Goal: Information Seeking & Learning: Learn about a topic

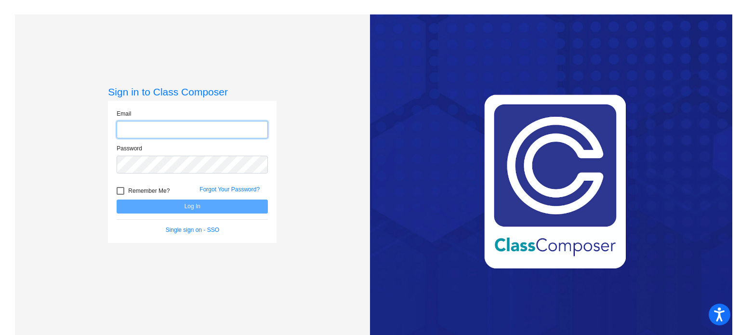
click at [239, 135] on input "email" at bounding box center [192, 130] width 151 height 18
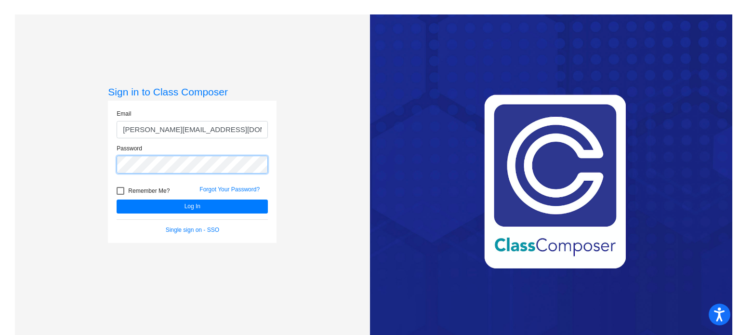
click at [117, 199] on button "Log In" at bounding box center [192, 206] width 151 height 14
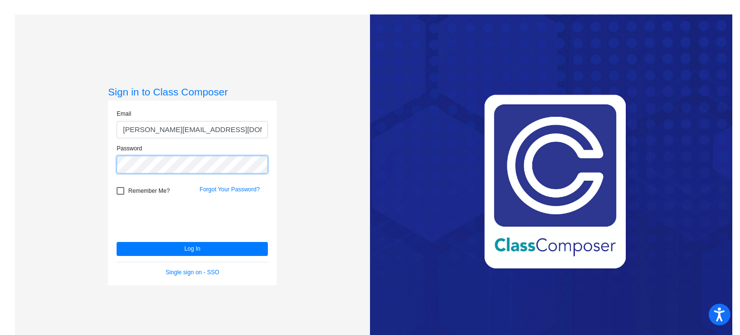
click at [117, 242] on button "Log In" at bounding box center [192, 249] width 151 height 14
click at [153, 248] on button "Log In" at bounding box center [192, 249] width 151 height 14
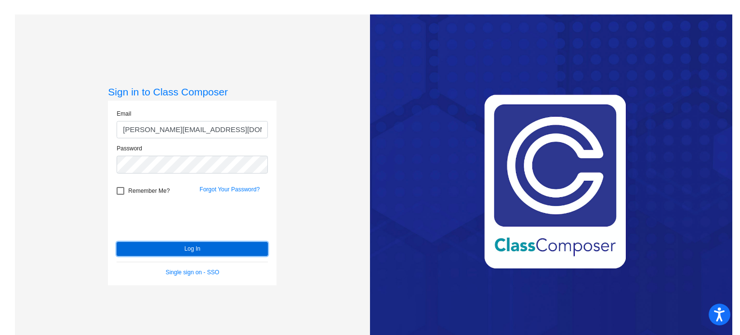
click at [158, 242] on button "Log In" at bounding box center [192, 249] width 151 height 14
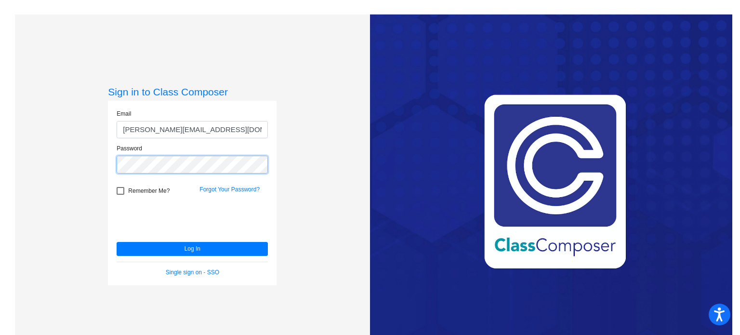
click at [175, 144] on div "Password" at bounding box center [192, 158] width 151 height 29
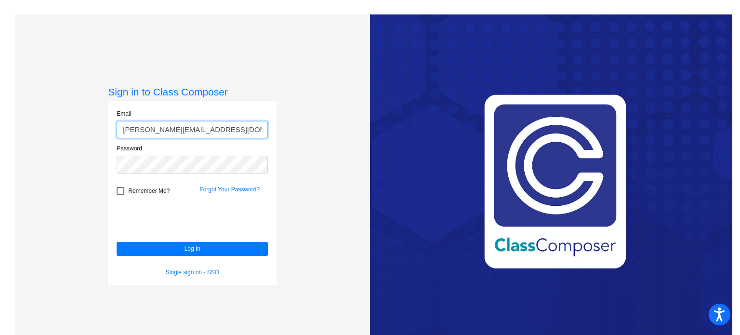
click at [217, 129] on input "[PERSON_NAME][EMAIL_ADDRESS][DOMAIN_NAME]" at bounding box center [192, 130] width 151 height 18
type input "[EMAIL_ADDRESS][DOMAIN_NAME]"
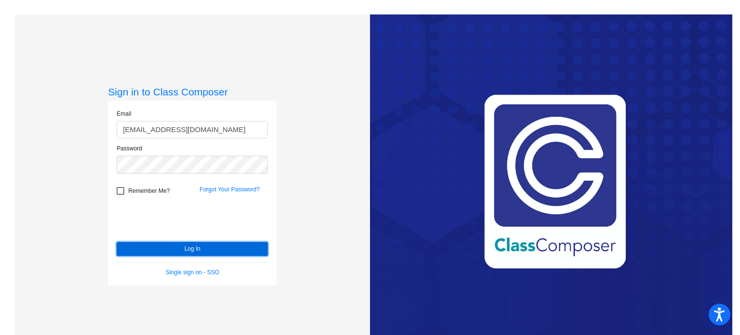
click at [197, 247] on button "Log In" at bounding box center [192, 249] width 151 height 14
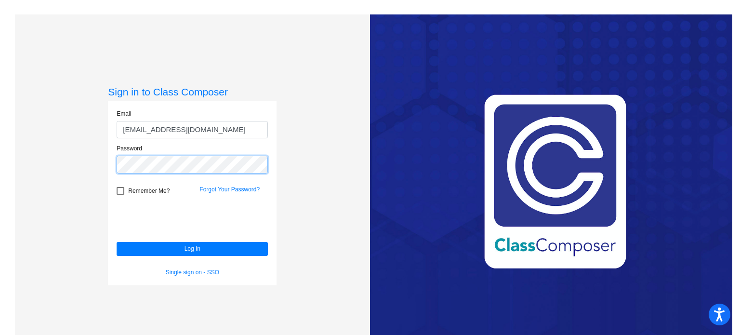
click at [117, 242] on button "Log In" at bounding box center [192, 249] width 151 height 14
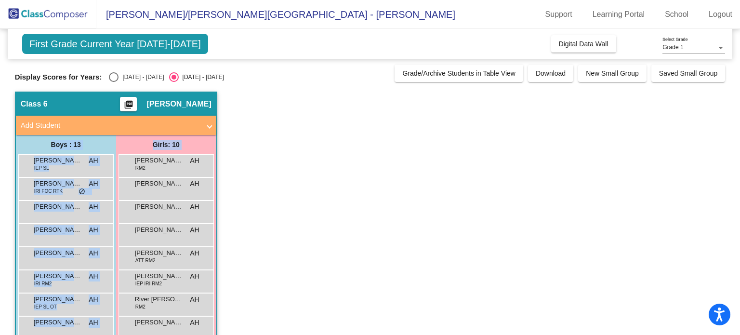
drag, startPoint x: 734, startPoint y: 131, endPoint x: 732, endPoint y: 164, distance: 32.8
click at [732, 164] on mat-sidenav-content "Grade 1 Select Grade First Grade Current Year [DATE]-[DATE] Add, Move, or Retai…" at bounding box center [370, 182] width 740 height 306
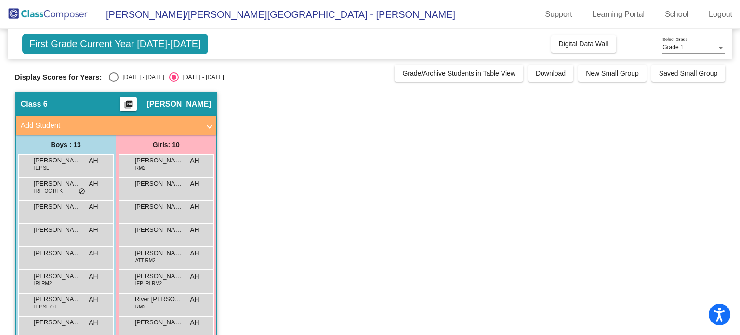
click at [512, 224] on app-classroom "Class 6 picture_as_pdf [PERSON_NAME] Add Student First Name Last Name Student I…" at bounding box center [370, 280] width 710 height 378
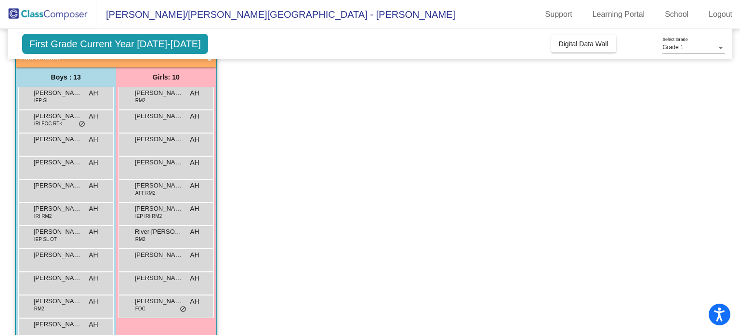
scroll to position [69, 0]
click at [59, 94] on span "[PERSON_NAME]" at bounding box center [58, 92] width 48 height 10
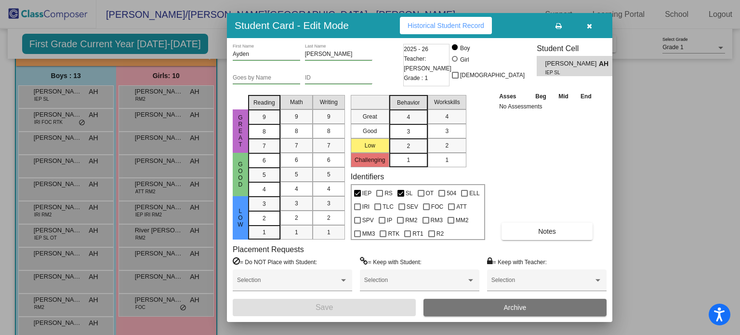
click at [454, 17] on button "Historical Student Record" at bounding box center [446, 25] width 92 height 17
click at [596, 31] on button "button" at bounding box center [589, 25] width 31 height 17
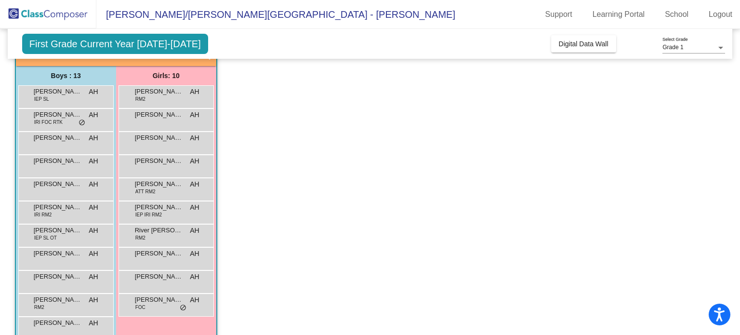
click at [61, 124] on span "IRI FOC RTK" at bounding box center [48, 121] width 28 height 7
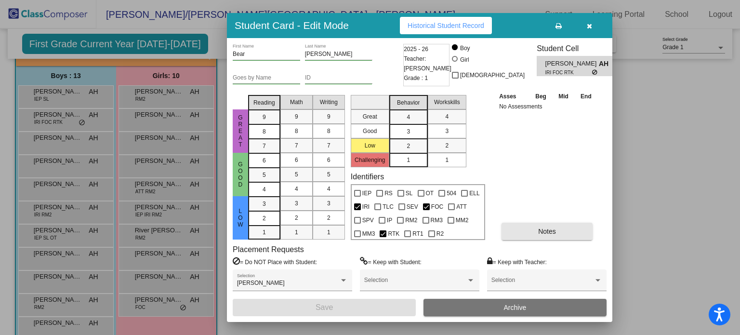
click at [560, 234] on button "Notes" at bounding box center [546, 230] width 91 height 17
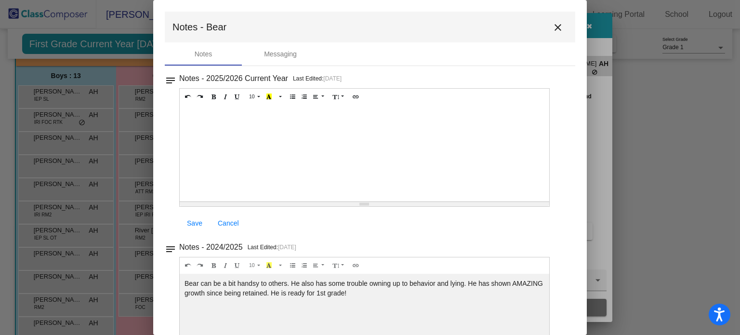
click at [547, 35] on mat-toolbar "Notes - Bear close" at bounding box center [370, 27] width 410 height 31
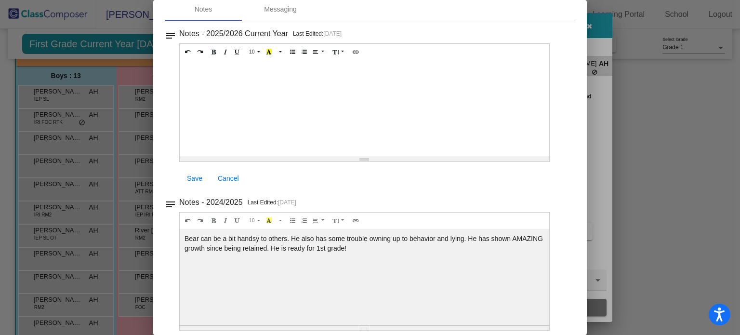
scroll to position [0, 0]
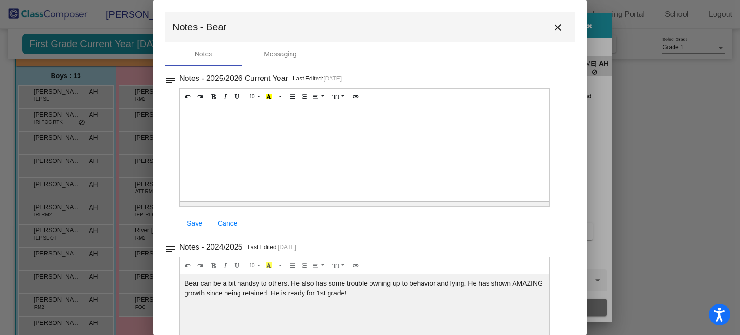
click at [552, 27] on mat-icon "close" at bounding box center [558, 28] width 12 height 12
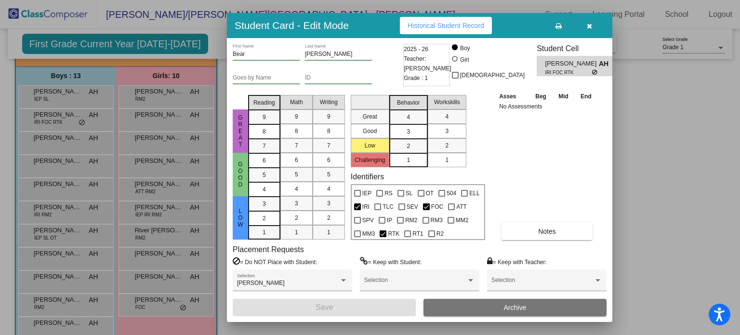
click at [462, 32] on button "Historical Student Record" at bounding box center [446, 25] width 92 height 17
click at [65, 147] on div at bounding box center [370, 167] width 740 height 335
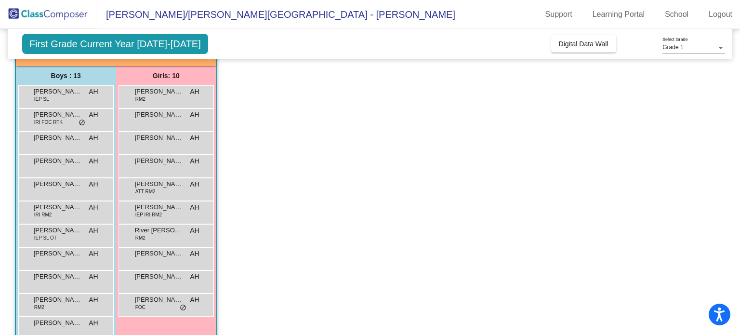
click at [77, 137] on span "[PERSON_NAME]" at bounding box center [58, 138] width 48 height 10
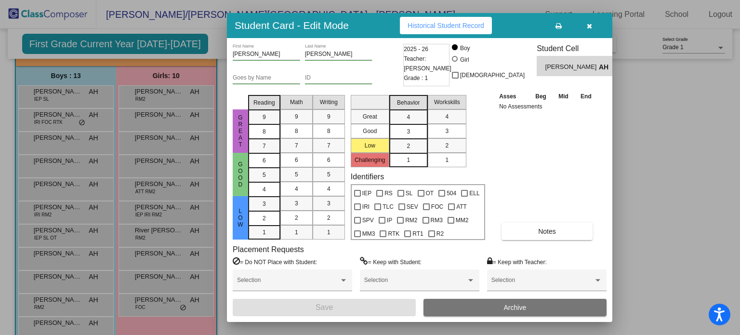
click at [553, 237] on button "Notes" at bounding box center [546, 230] width 91 height 17
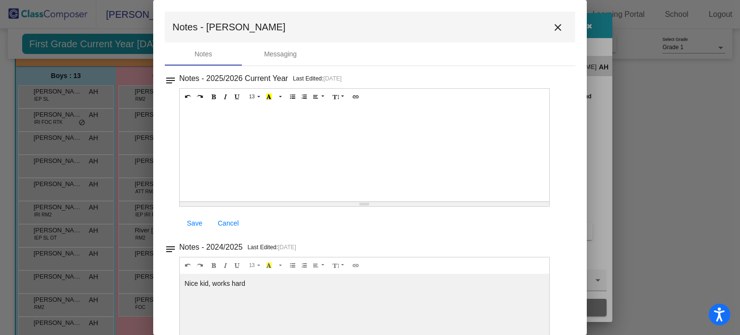
click at [552, 23] on mat-icon "close" at bounding box center [558, 28] width 12 height 12
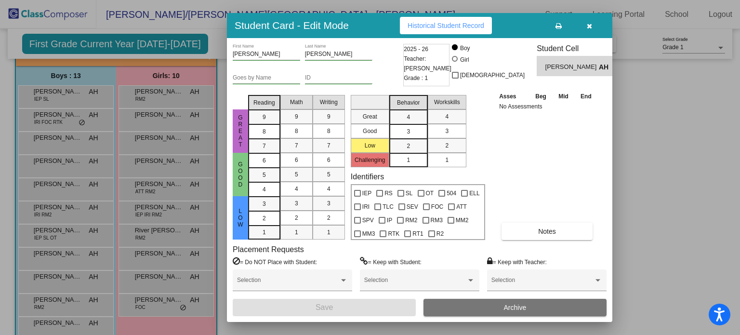
click at [589, 25] on icon "button" at bounding box center [589, 26] width 5 height 7
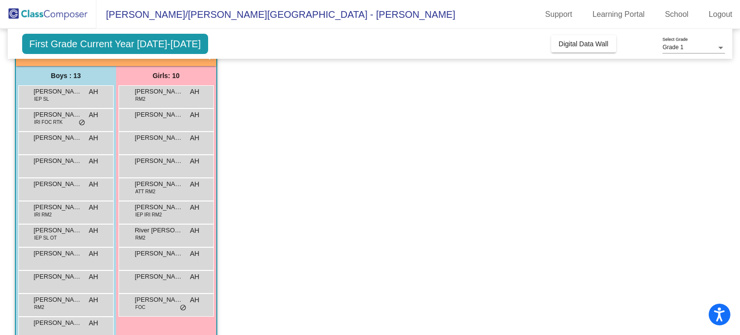
click at [64, 168] on div "[PERSON_NAME] AH lock do_not_disturb_alt" at bounding box center [65, 165] width 92 height 20
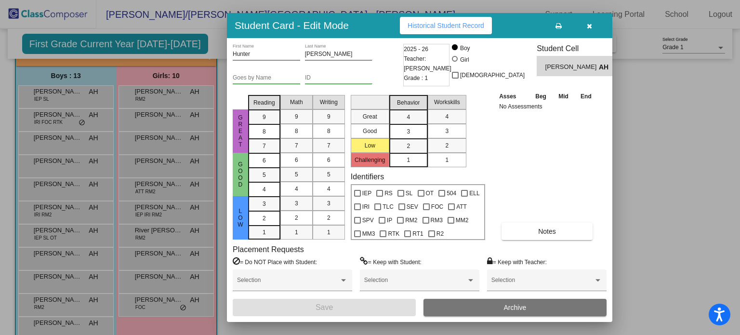
click at [559, 230] on button "Notes" at bounding box center [546, 230] width 91 height 17
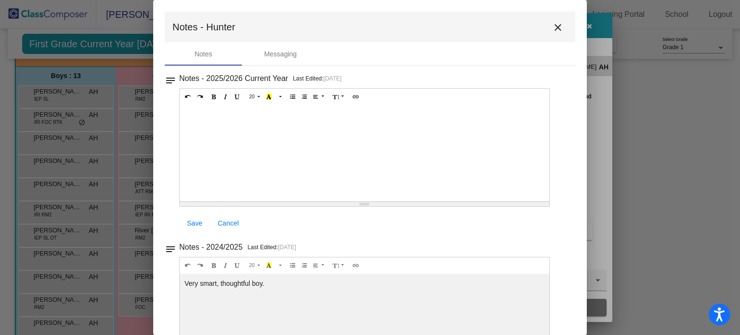
click at [556, 27] on mat-icon "close" at bounding box center [558, 28] width 12 height 12
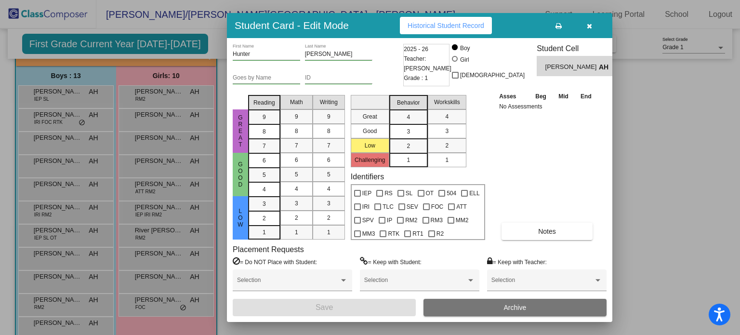
click at [589, 28] on icon "button" at bounding box center [589, 26] width 5 height 7
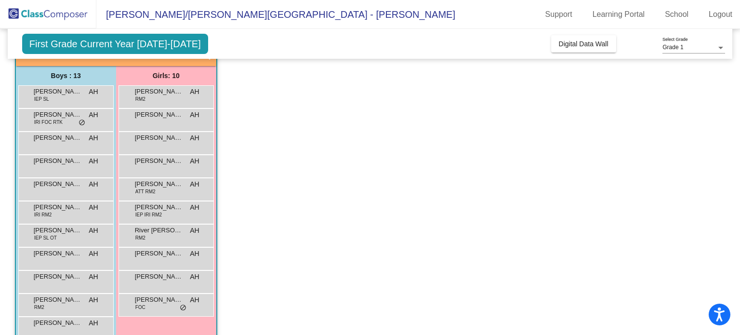
click at [73, 192] on div "[PERSON_NAME] AH lock do_not_disturb_alt" at bounding box center [65, 188] width 92 height 20
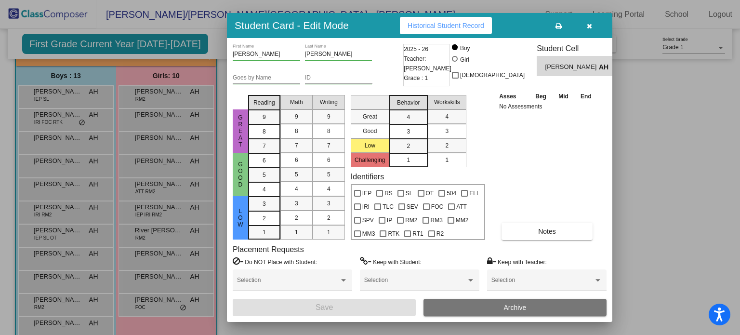
click at [562, 233] on button "Notes" at bounding box center [546, 230] width 91 height 17
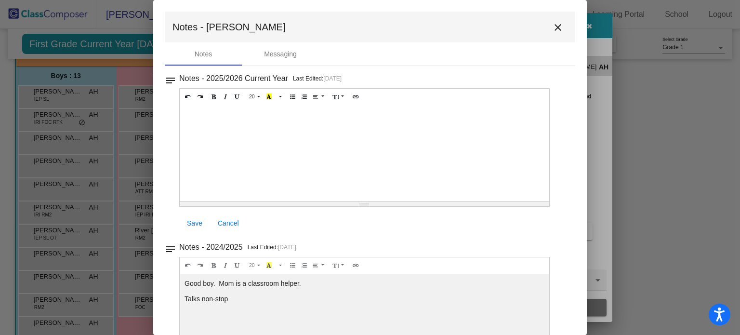
click at [556, 28] on mat-icon "close" at bounding box center [558, 28] width 12 height 12
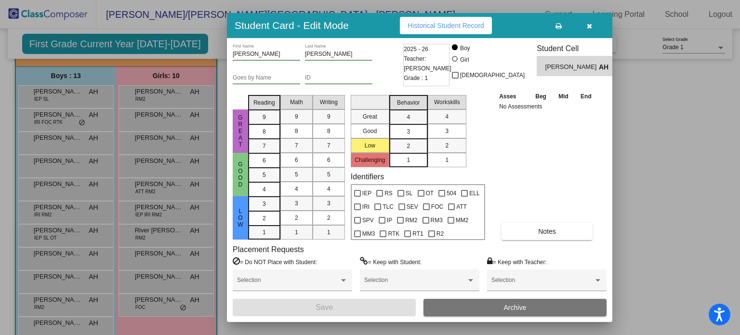
click at [587, 22] on span "button" at bounding box center [589, 26] width 5 height 8
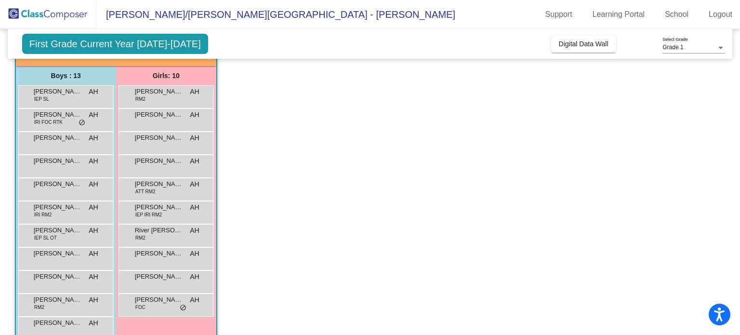
click at [63, 215] on div "[PERSON_NAME] IRI RM2 AH lock do_not_disturb_alt" at bounding box center [65, 211] width 92 height 20
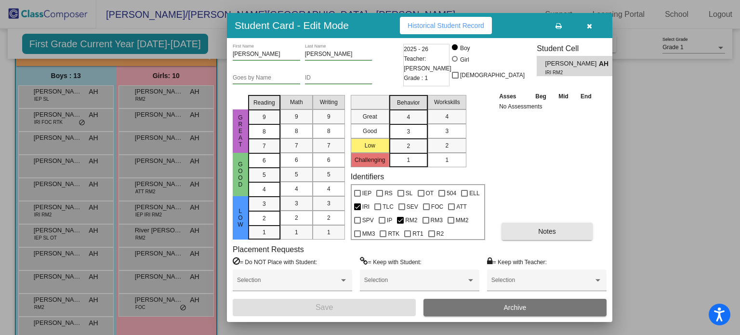
click at [562, 236] on button "Notes" at bounding box center [546, 230] width 91 height 17
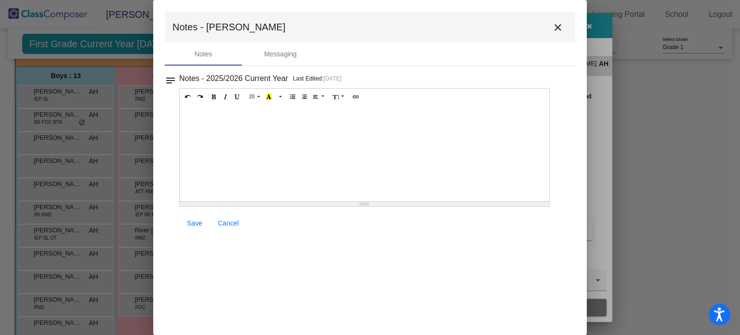
click at [560, 28] on mat-icon "close" at bounding box center [558, 28] width 12 height 12
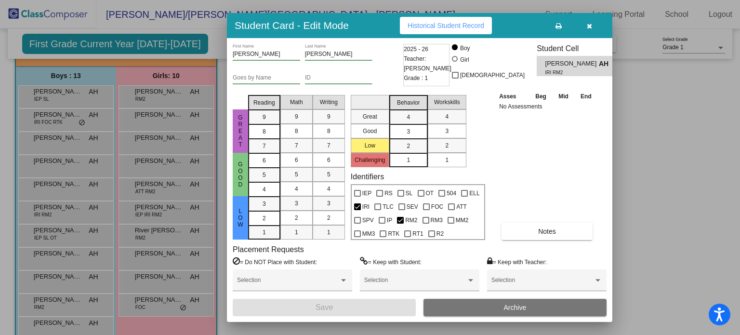
click at [444, 27] on span "Historical Student Record" at bounding box center [445, 26] width 77 height 8
click at [588, 26] on icon "button" at bounding box center [589, 26] width 5 height 7
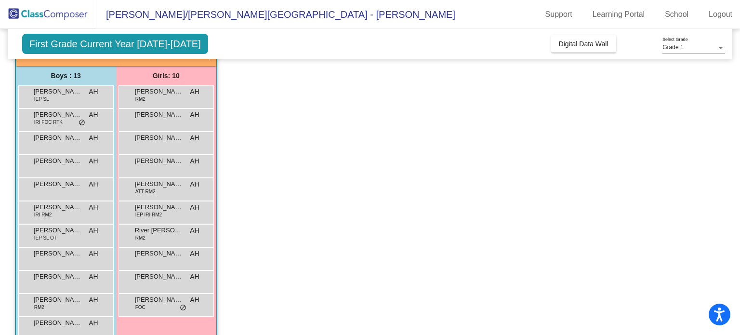
click at [70, 243] on div "[PERSON_NAME] IEP SL OT AH lock do_not_disturb_alt" at bounding box center [65, 234] width 92 height 20
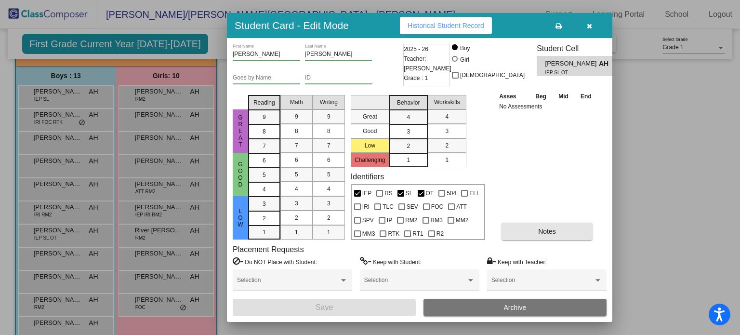
click at [559, 232] on button "Notes" at bounding box center [546, 230] width 91 height 17
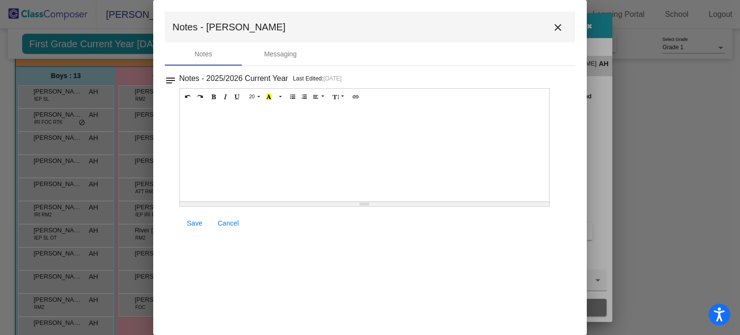
click at [556, 30] on mat-icon "close" at bounding box center [558, 28] width 12 height 12
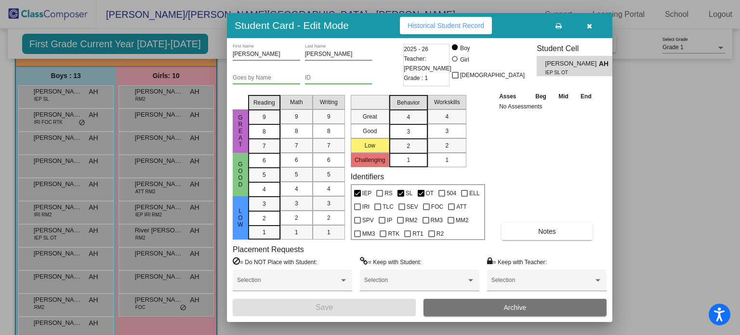
click at [467, 28] on span "Historical Student Record" at bounding box center [445, 26] width 77 height 8
click at [589, 29] on icon "button" at bounding box center [589, 26] width 5 height 7
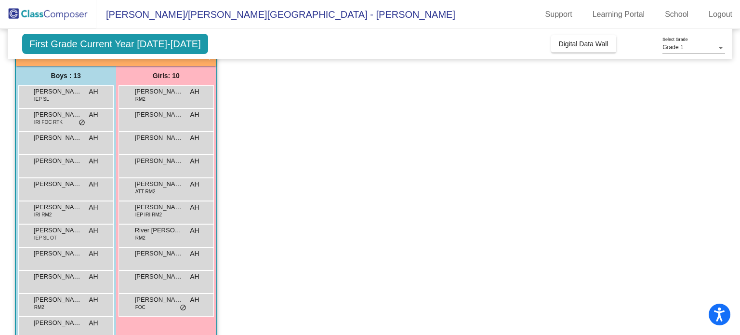
click at [57, 264] on div "[PERSON_NAME] AH lock do_not_disturb_alt" at bounding box center [65, 258] width 92 height 20
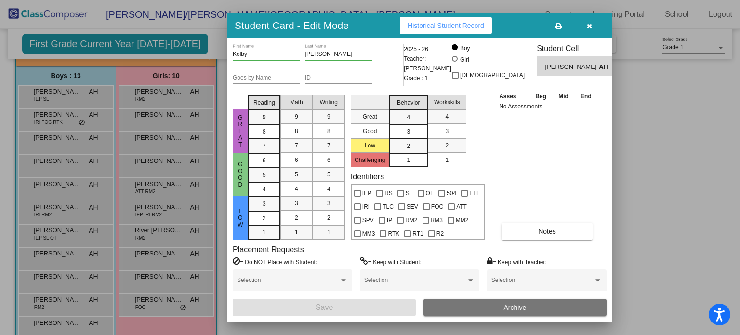
click at [562, 232] on button "Notes" at bounding box center [546, 230] width 91 height 17
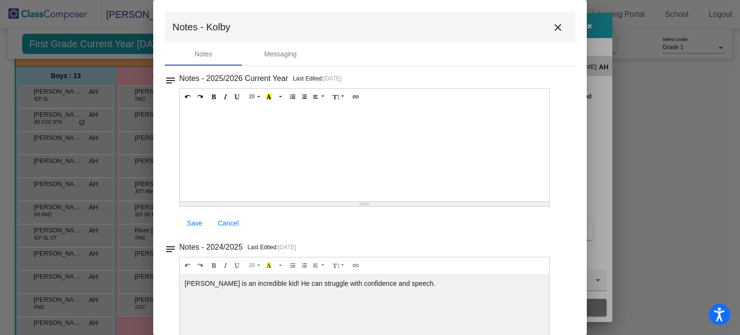
click at [554, 29] on mat-icon "close" at bounding box center [558, 28] width 12 height 12
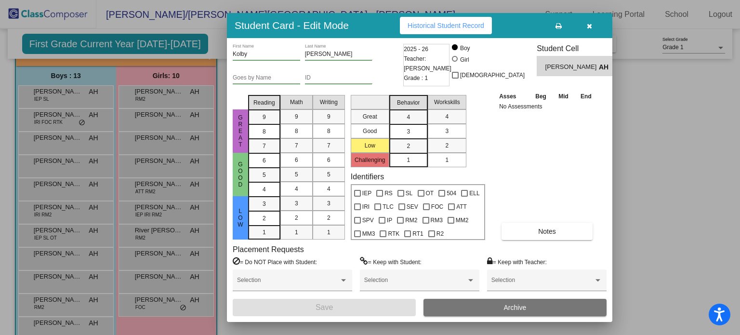
click at [591, 27] on icon "button" at bounding box center [589, 26] width 5 height 7
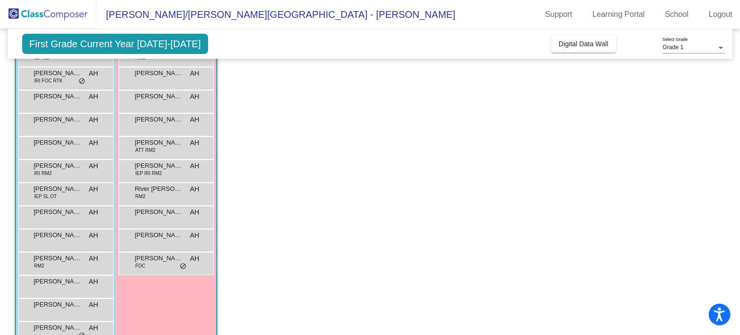
scroll to position [135, 0]
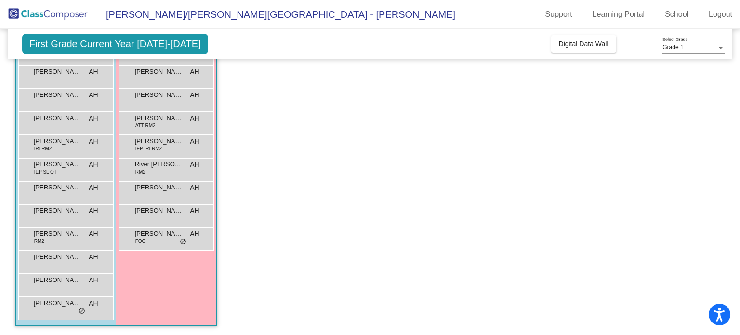
click at [68, 217] on div "[PERSON_NAME] AH lock do_not_disturb_alt" at bounding box center [65, 215] width 92 height 20
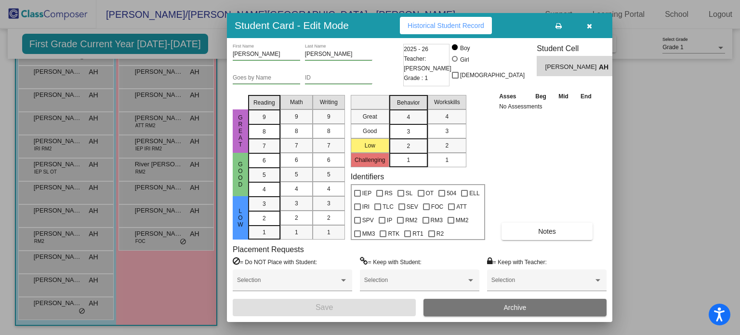
click at [566, 233] on button "Notes" at bounding box center [546, 230] width 91 height 17
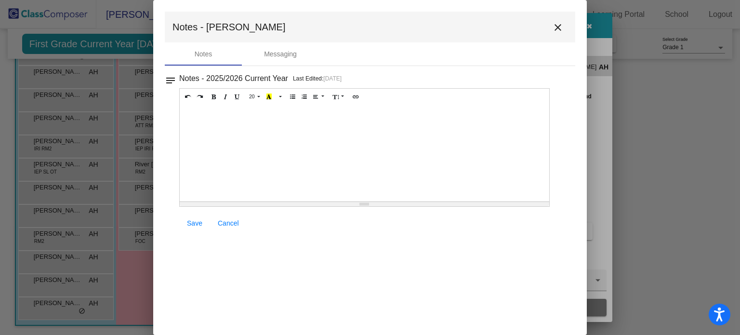
click at [555, 25] on mat-icon "close" at bounding box center [558, 28] width 12 height 12
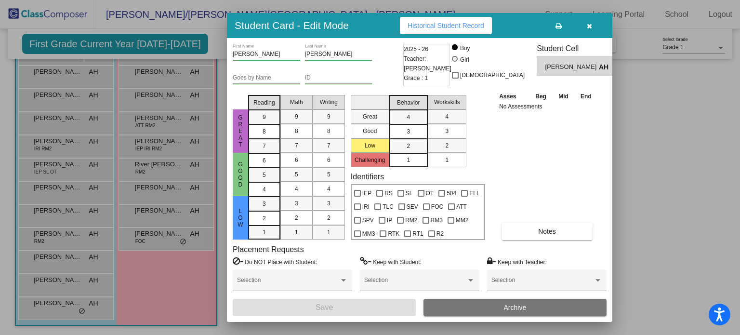
click at [463, 23] on span "Historical Student Record" at bounding box center [445, 26] width 77 height 8
click at [591, 30] on button "button" at bounding box center [589, 25] width 31 height 17
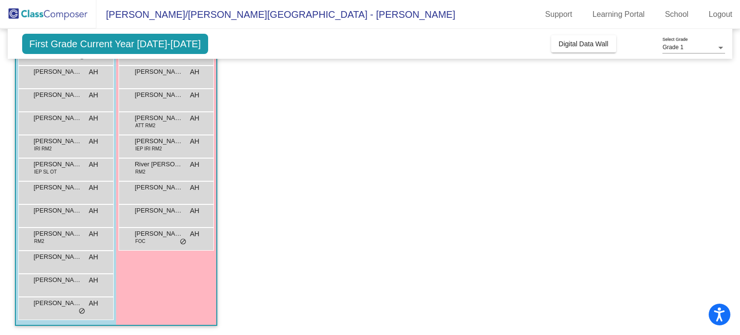
click at [60, 247] on div "[PERSON_NAME] RM2 AH lock do_not_disturb_alt" at bounding box center [65, 238] width 92 height 20
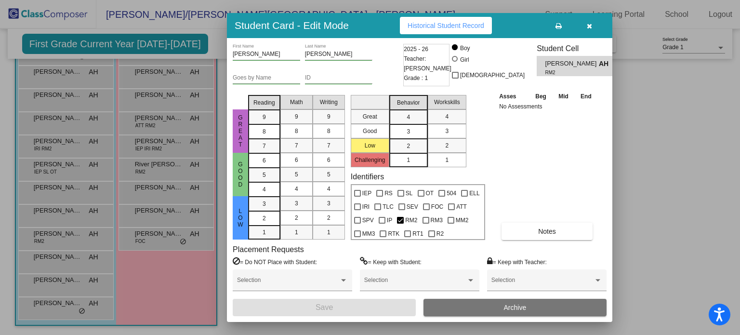
click at [554, 232] on span "Notes" at bounding box center [547, 231] width 18 height 8
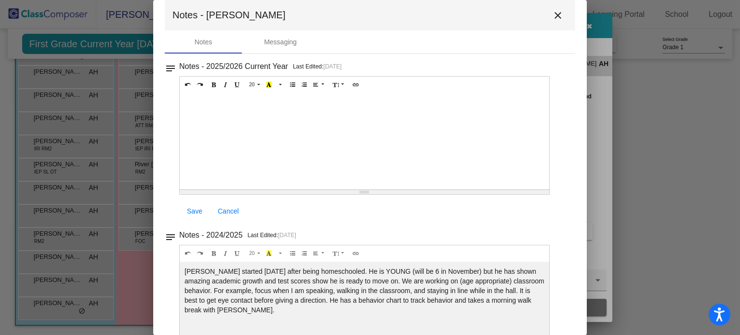
scroll to position [0, 0]
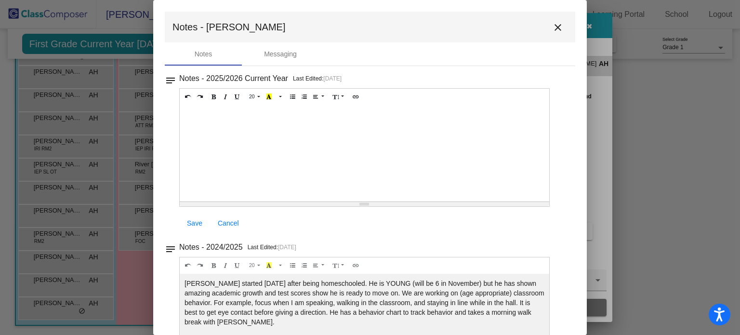
click at [552, 30] on mat-icon "close" at bounding box center [558, 28] width 12 height 12
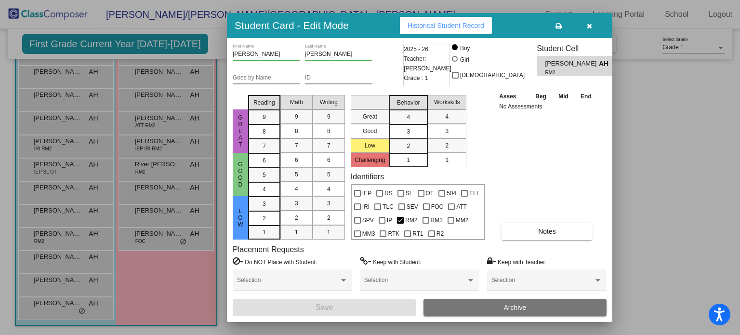
click at [593, 31] on button "button" at bounding box center [589, 25] width 31 height 17
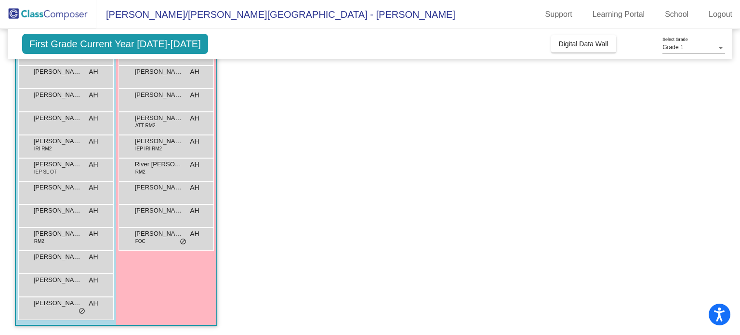
click at [66, 266] on div "[PERSON_NAME] AH lock do_not_disturb_alt" at bounding box center [65, 261] width 92 height 20
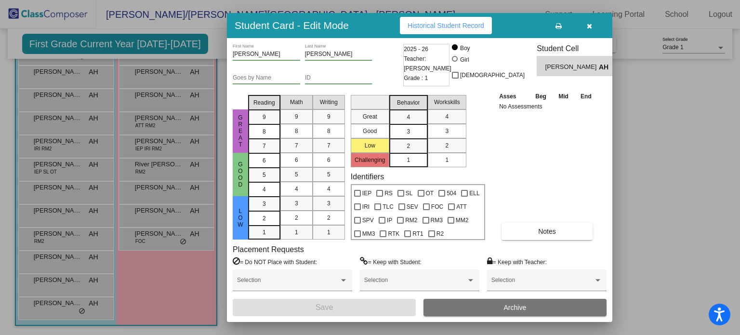
click at [561, 235] on button "Notes" at bounding box center [546, 230] width 91 height 17
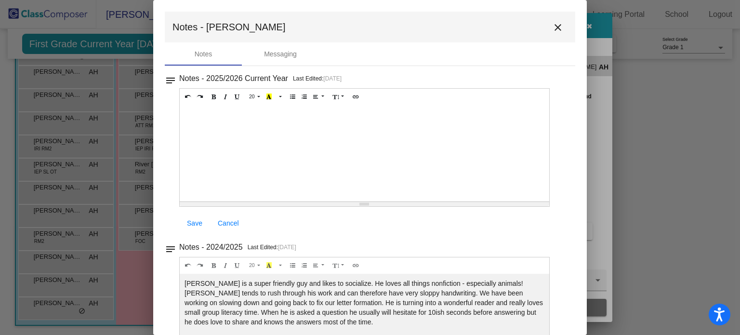
click at [560, 29] on button "close" at bounding box center [557, 26] width 19 height 19
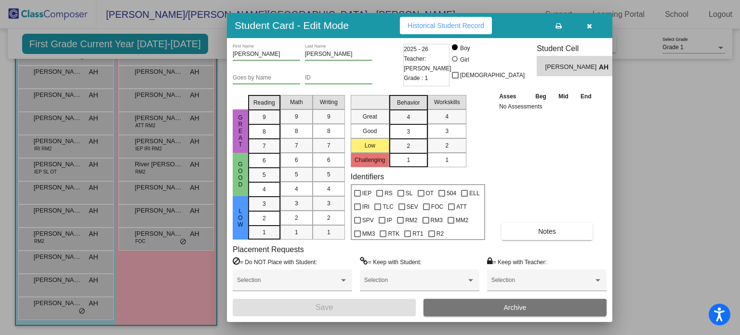
click at [439, 25] on span "Historical Student Record" at bounding box center [445, 26] width 77 height 8
click at [588, 29] on icon "button" at bounding box center [589, 26] width 5 height 7
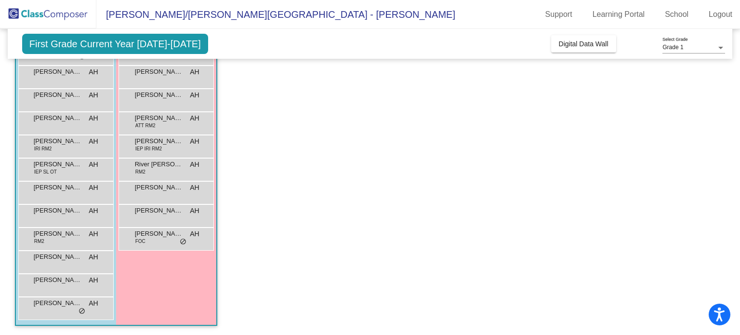
click at [67, 288] on div "[PERSON_NAME] AH lock do_not_disturb_alt" at bounding box center [65, 284] width 92 height 20
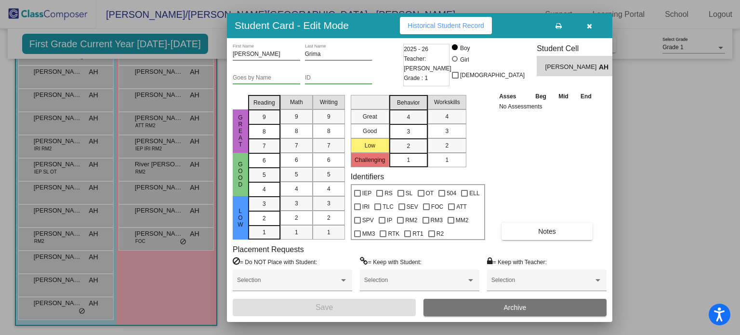
click at [570, 232] on button "Notes" at bounding box center [546, 230] width 91 height 17
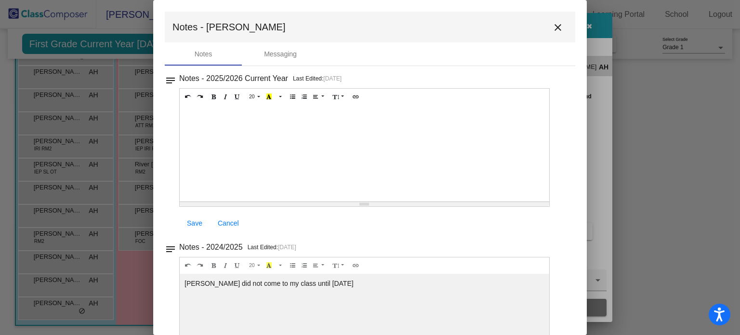
click at [552, 29] on mat-icon "close" at bounding box center [558, 28] width 12 height 12
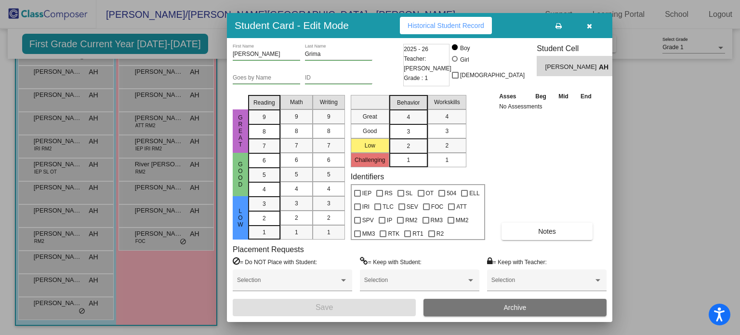
click at [469, 24] on span "Historical Student Record" at bounding box center [445, 26] width 77 height 8
click at [587, 29] on icon "button" at bounding box center [589, 26] width 5 height 7
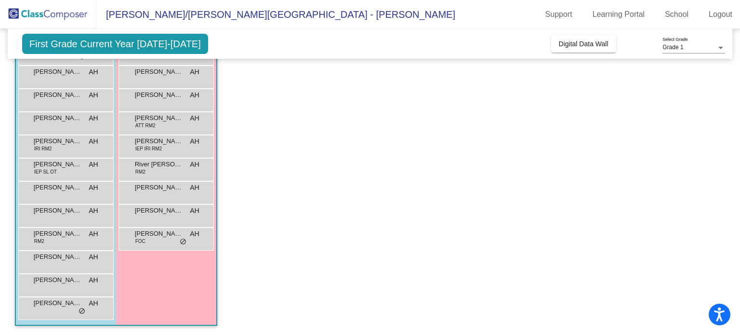
click at [64, 306] on span "[PERSON_NAME]" at bounding box center [58, 303] width 48 height 10
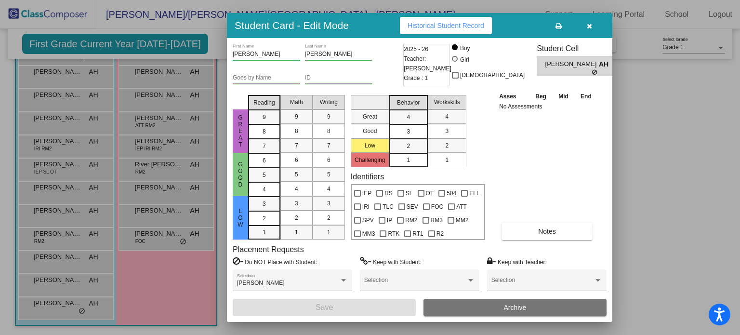
click at [565, 227] on button "Notes" at bounding box center [546, 230] width 91 height 17
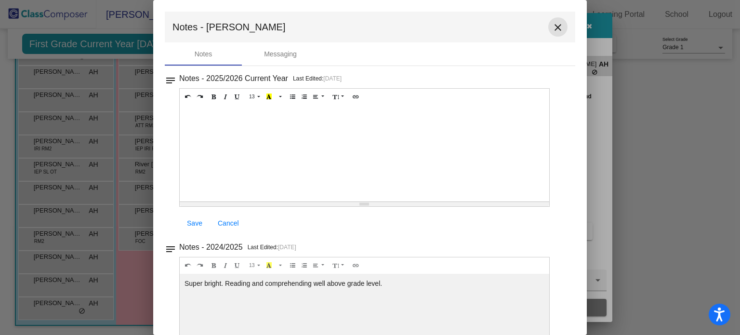
click at [554, 33] on button "close" at bounding box center [557, 26] width 19 height 19
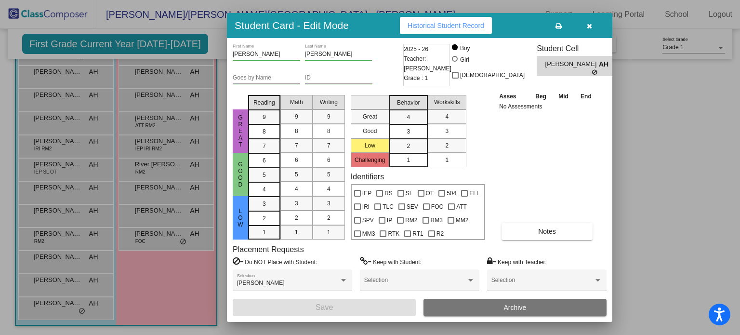
click at [588, 31] on button "button" at bounding box center [589, 25] width 31 height 17
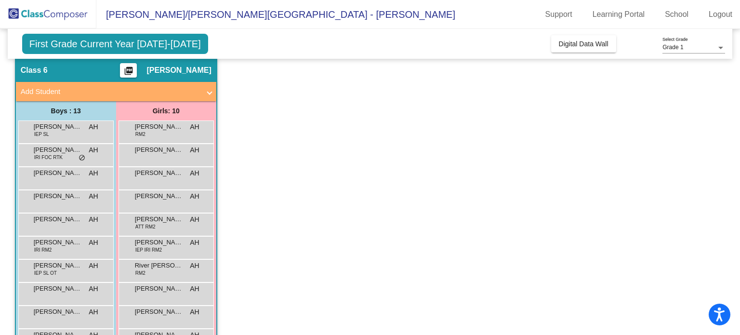
scroll to position [32, 0]
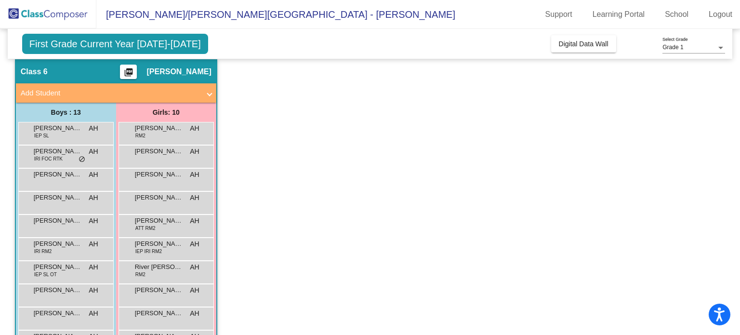
click at [164, 133] on div "[PERSON_NAME] RM2 AH lock do_not_disturb_alt" at bounding box center [166, 132] width 92 height 20
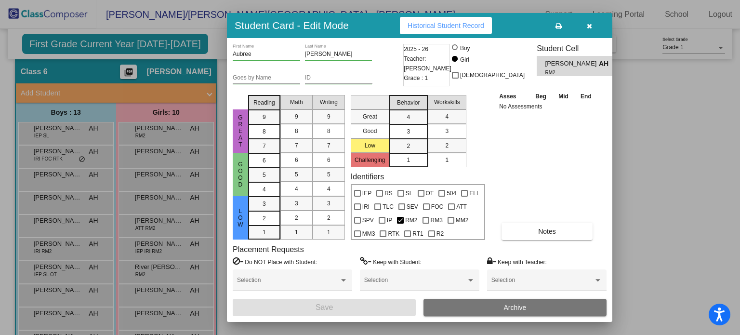
click at [562, 233] on button "Notes" at bounding box center [546, 230] width 91 height 17
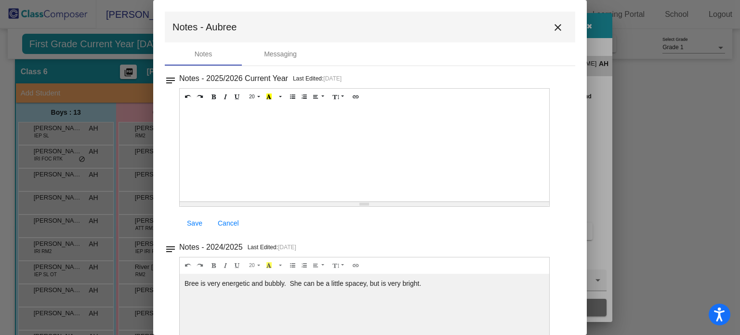
click at [557, 27] on mat-icon "close" at bounding box center [558, 28] width 12 height 12
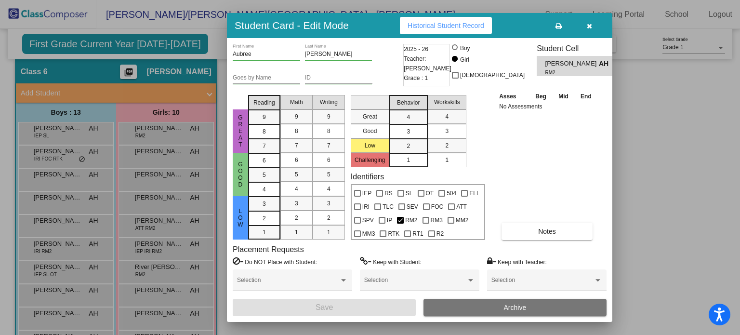
click at [588, 30] on button "button" at bounding box center [589, 25] width 31 height 17
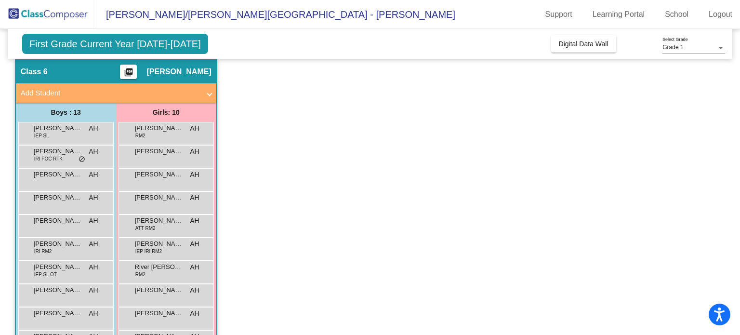
click at [164, 163] on div "[PERSON_NAME] AH lock do_not_disturb_alt" at bounding box center [166, 155] width 92 height 20
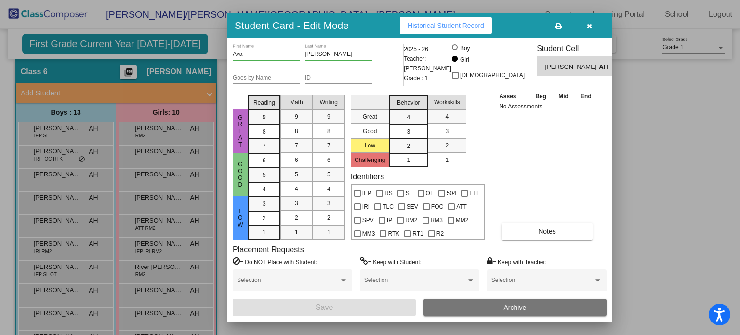
click at [545, 232] on span "Notes" at bounding box center [547, 231] width 18 height 8
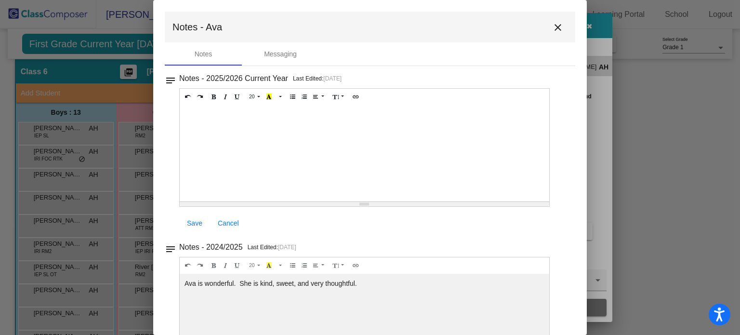
click at [552, 28] on mat-icon "close" at bounding box center [558, 28] width 12 height 12
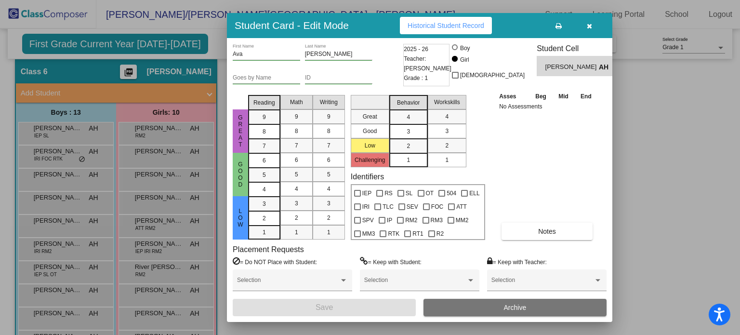
click at [591, 26] on button "button" at bounding box center [589, 25] width 31 height 17
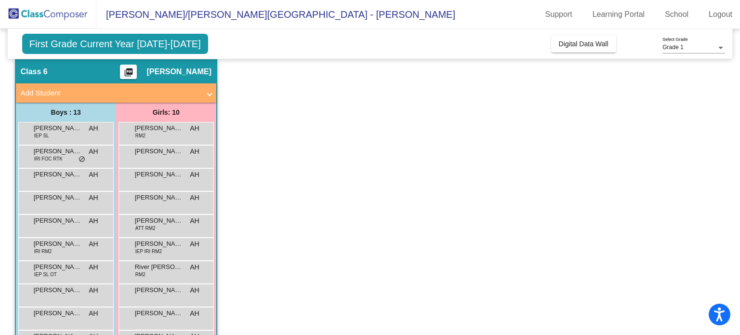
click at [173, 180] on div "[PERSON_NAME] AH lock do_not_disturb_alt" at bounding box center [166, 179] width 92 height 20
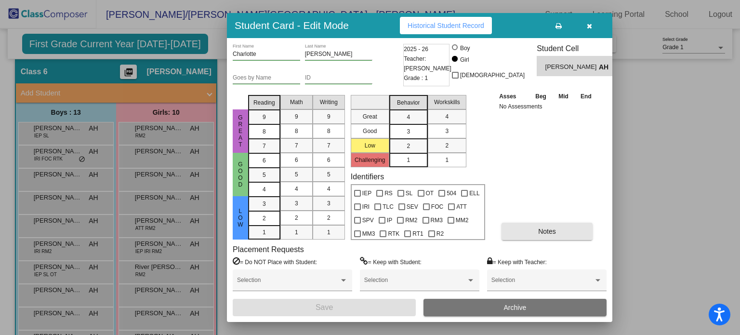
click at [532, 234] on button "Notes" at bounding box center [546, 230] width 91 height 17
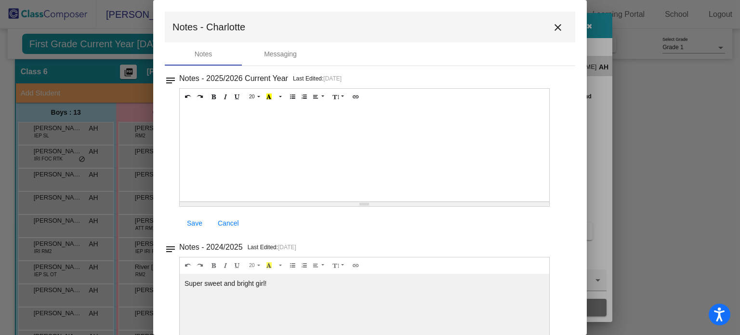
click at [552, 33] on mat-icon "close" at bounding box center [558, 28] width 12 height 12
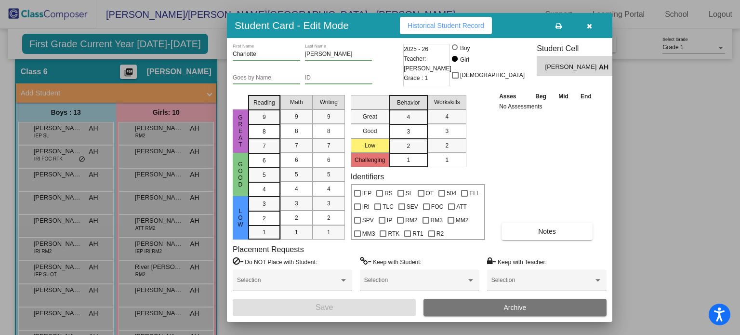
click at [589, 28] on icon "button" at bounding box center [589, 26] width 5 height 7
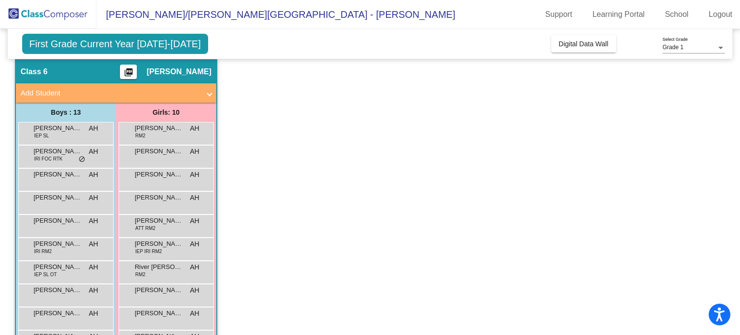
click at [166, 204] on div "[PERSON_NAME] Cash AH lock do_not_disturb_alt" at bounding box center [166, 202] width 92 height 20
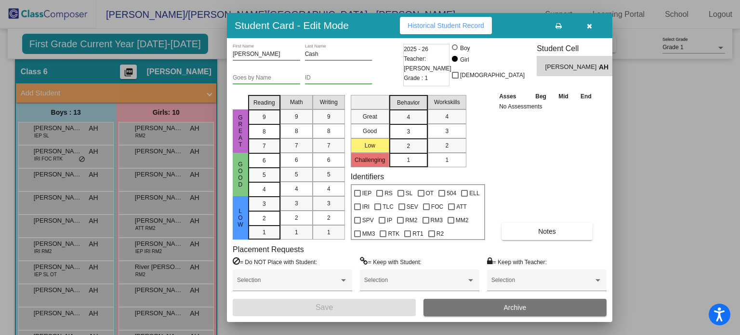
click at [574, 231] on button "Notes" at bounding box center [546, 230] width 91 height 17
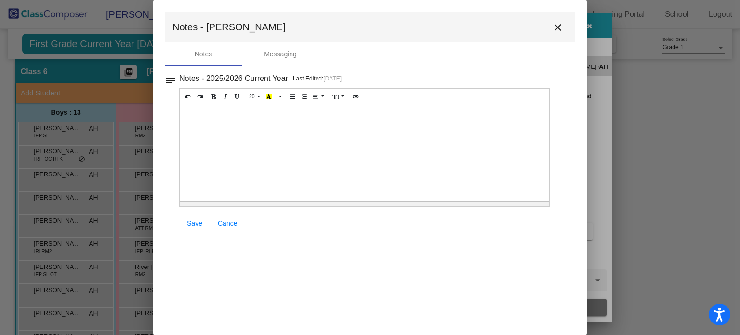
click at [559, 26] on mat-icon "close" at bounding box center [558, 28] width 12 height 12
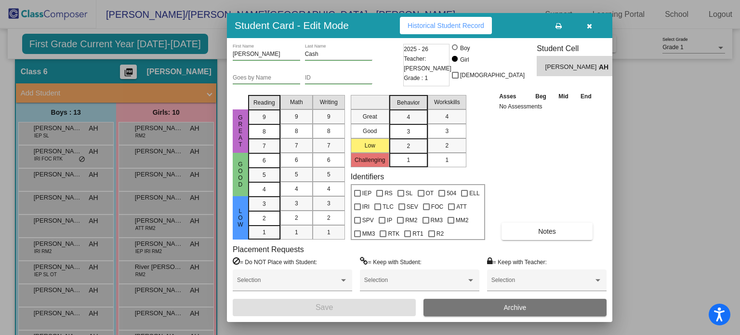
click at [444, 28] on span "Historical Student Record" at bounding box center [445, 26] width 77 height 8
click at [586, 30] on button "button" at bounding box center [589, 25] width 31 height 17
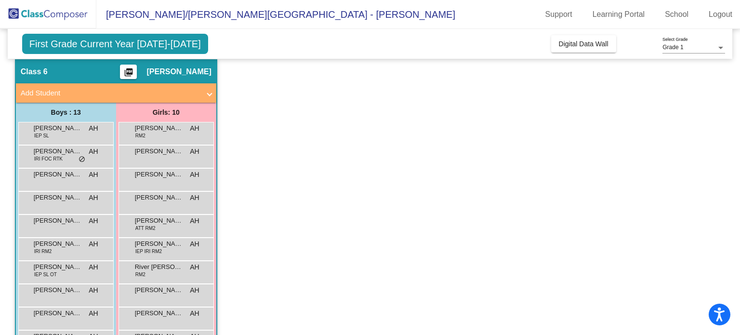
click at [156, 229] on div "[PERSON_NAME] ATT RM2 AH lock do_not_disturb_alt" at bounding box center [166, 225] width 92 height 20
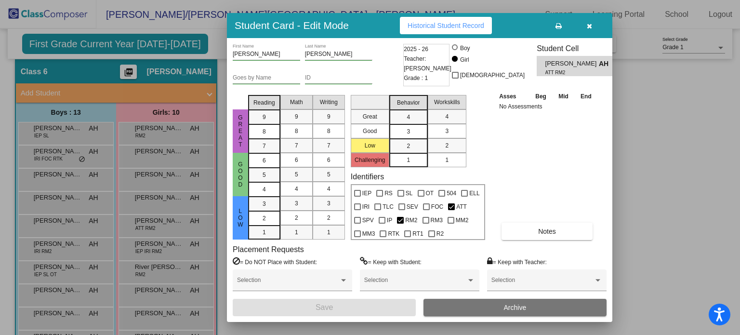
click at [561, 235] on button "Notes" at bounding box center [546, 230] width 91 height 17
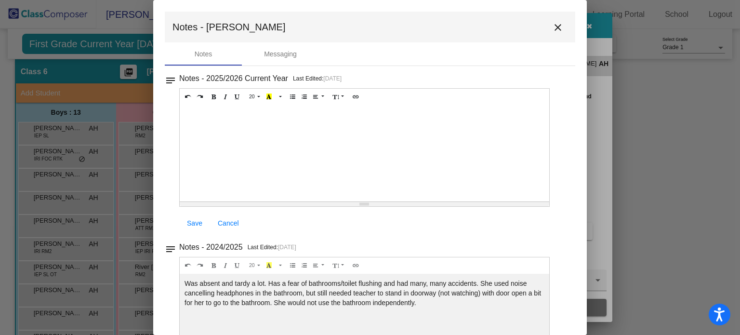
click at [555, 34] on button "close" at bounding box center [557, 26] width 19 height 19
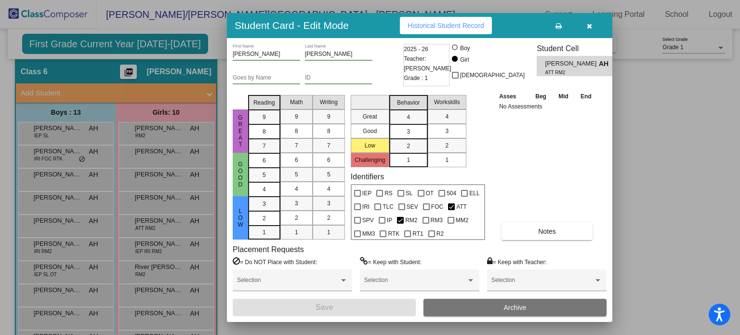
click at [454, 30] on button "Historical Student Record" at bounding box center [446, 25] width 92 height 17
click at [589, 27] on icon "button" at bounding box center [589, 26] width 5 height 7
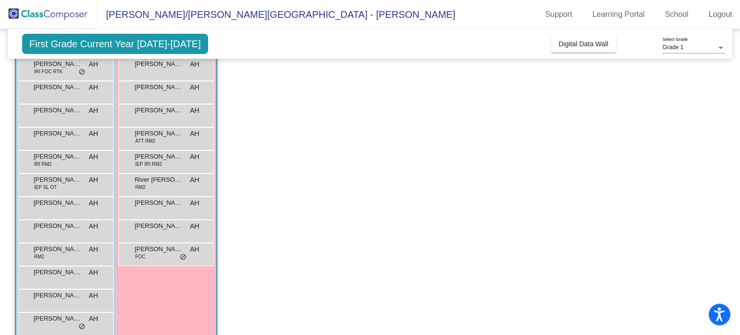
scroll to position [125, 0]
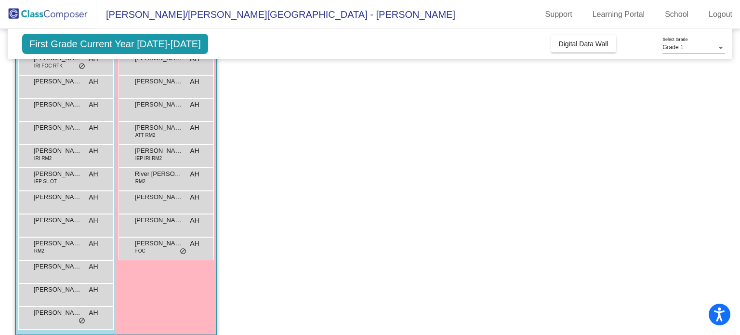
click at [172, 160] on div "[PERSON_NAME] IEP IRI RM2 AH lock do_not_disturb_alt" at bounding box center [166, 155] width 92 height 20
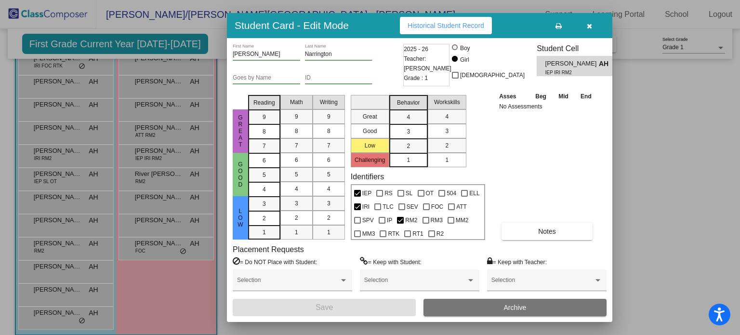
click at [556, 232] on button "Notes" at bounding box center [546, 230] width 91 height 17
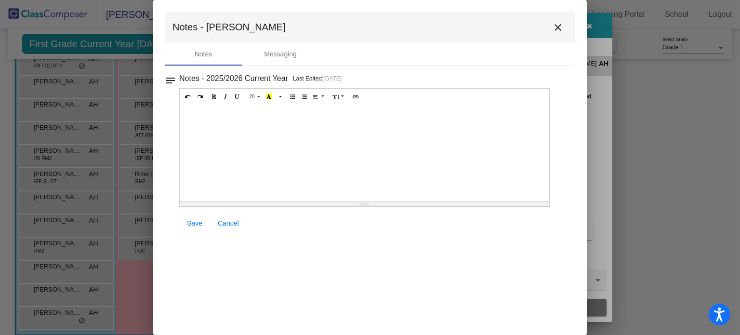
click at [556, 25] on mat-icon "close" at bounding box center [558, 28] width 12 height 12
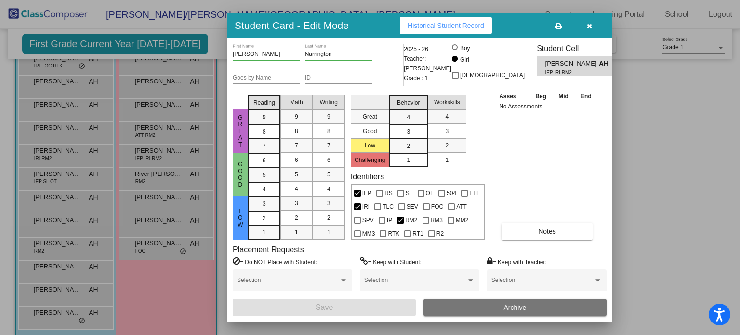
click at [591, 27] on icon "button" at bounding box center [589, 26] width 5 height 7
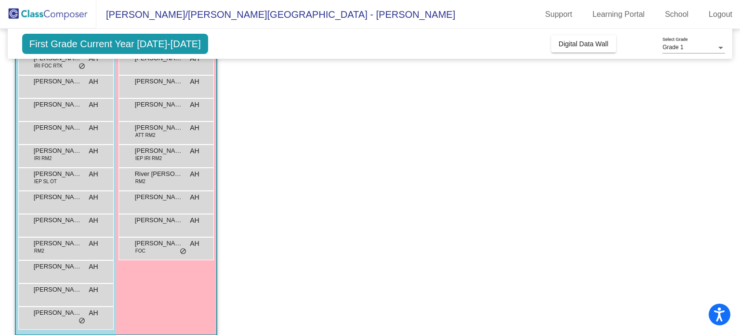
click at [170, 184] on div "River [PERSON_NAME] RM2 AH lock do_not_disturb_alt" at bounding box center [166, 178] width 92 height 20
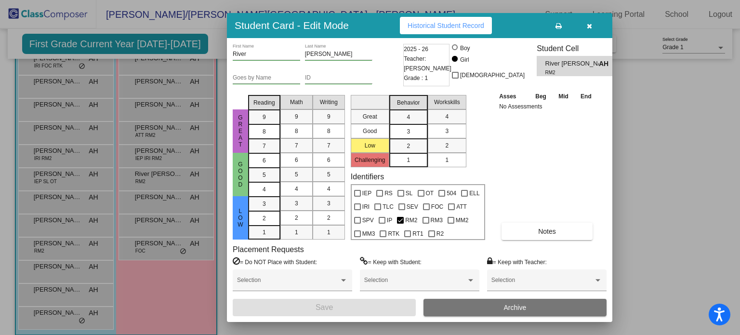
click at [568, 231] on button "Notes" at bounding box center [546, 230] width 91 height 17
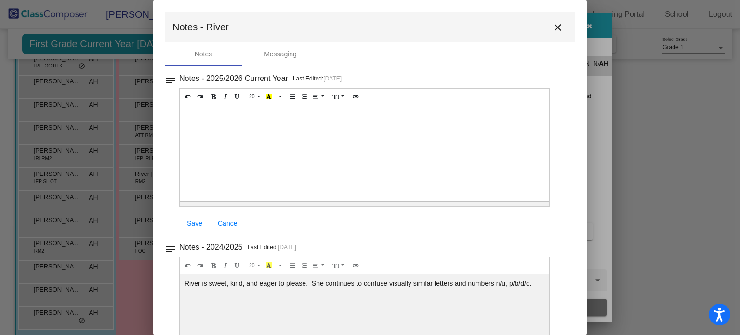
click at [553, 24] on mat-icon "close" at bounding box center [558, 28] width 12 height 12
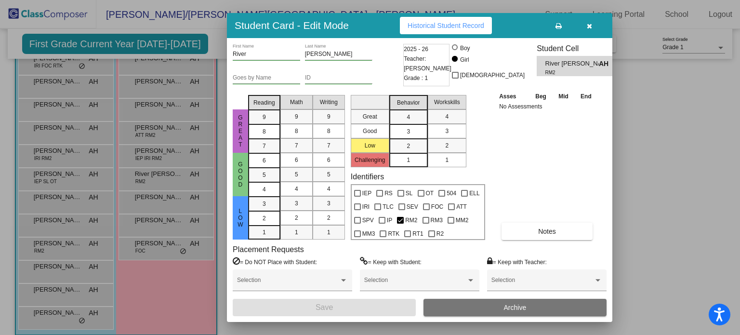
click at [595, 26] on button "button" at bounding box center [589, 25] width 31 height 17
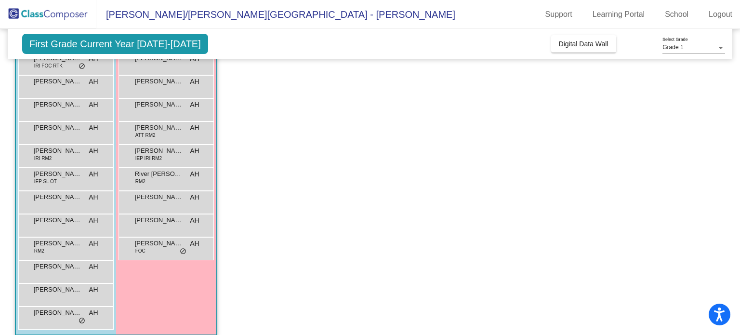
click at [174, 198] on span "[PERSON_NAME]" at bounding box center [159, 197] width 48 height 10
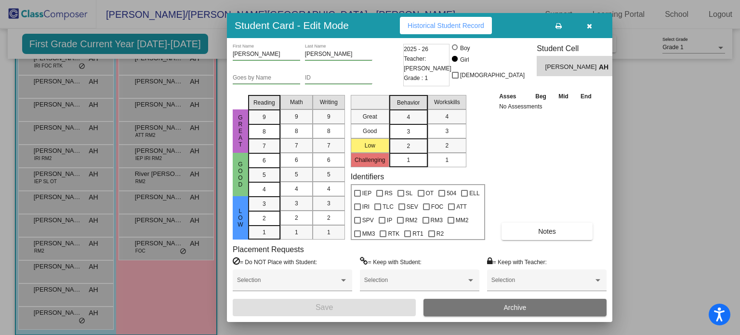
click at [567, 233] on button "Notes" at bounding box center [546, 230] width 91 height 17
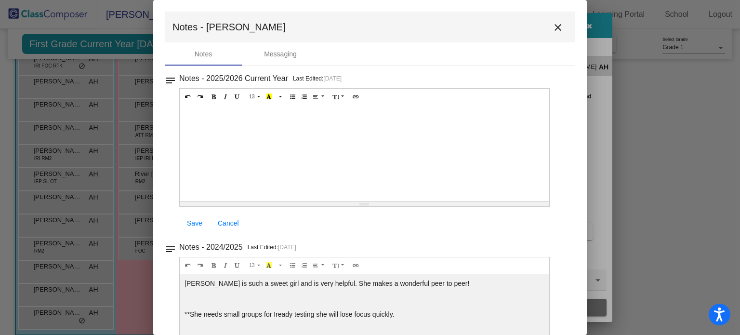
click at [554, 29] on mat-icon "close" at bounding box center [558, 28] width 12 height 12
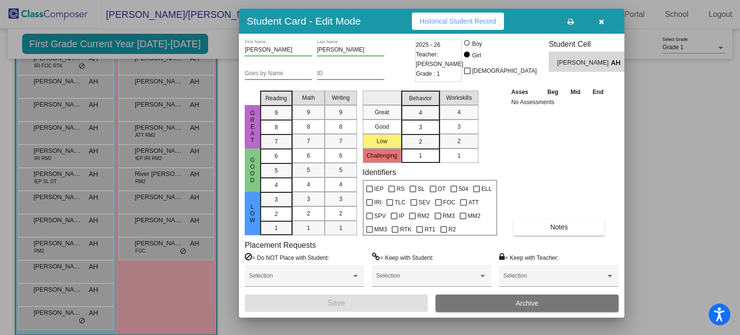
click at [457, 29] on button "Historical Student Record" at bounding box center [458, 21] width 92 height 17
click at [605, 25] on button "button" at bounding box center [601, 21] width 31 height 17
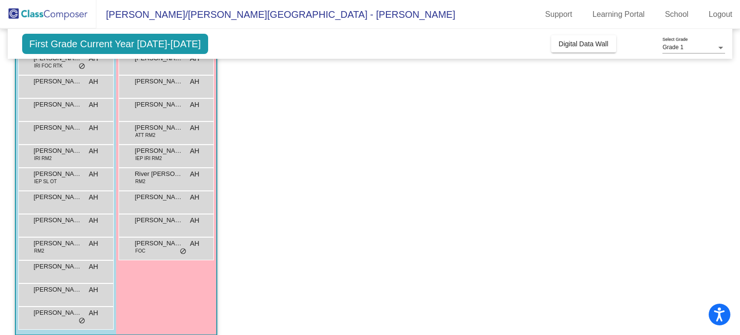
click at [187, 229] on div "[PERSON_NAME] AH lock do_not_disturb_alt" at bounding box center [166, 224] width 92 height 20
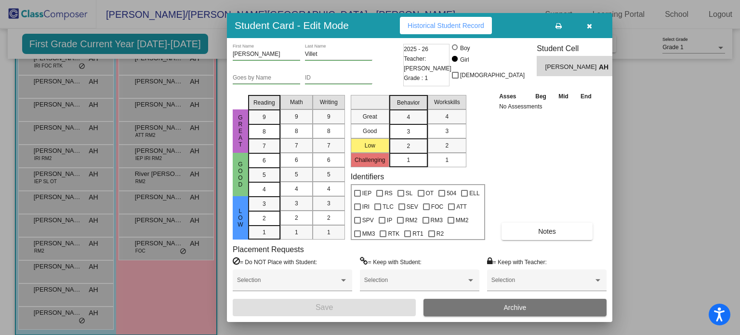
click at [562, 227] on button "Notes" at bounding box center [546, 230] width 91 height 17
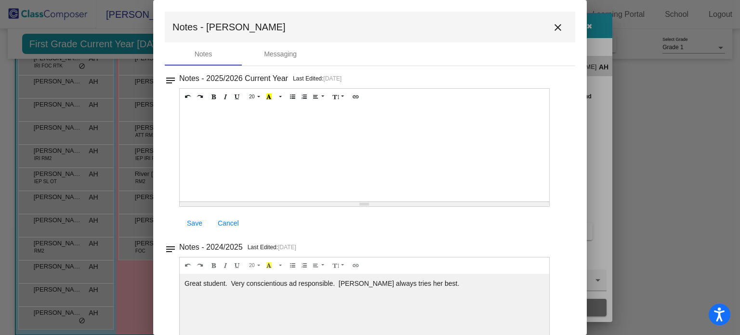
click at [553, 32] on mat-icon "close" at bounding box center [558, 28] width 12 height 12
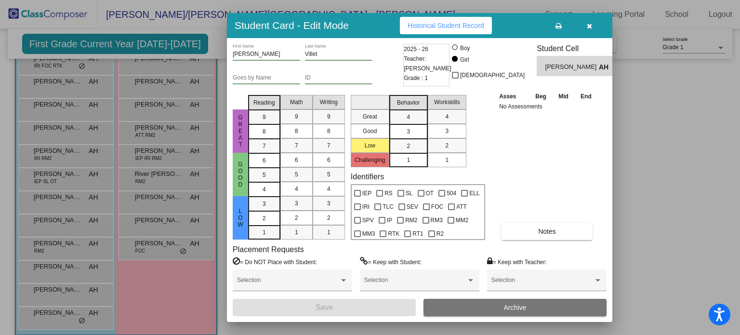
click at [591, 27] on icon "button" at bounding box center [589, 26] width 5 height 7
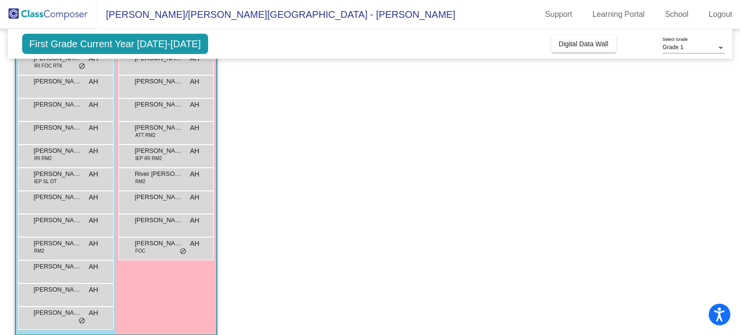
click at [156, 248] on div "[PERSON_NAME] FOC AH lock do_not_disturb_alt" at bounding box center [166, 247] width 92 height 20
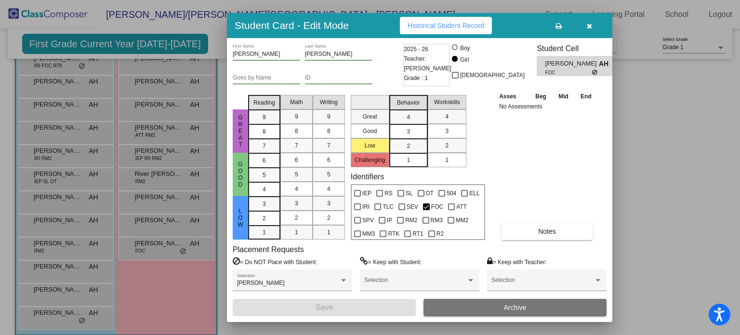
click at [554, 237] on button "Notes" at bounding box center [546, 230] width 91 height 17
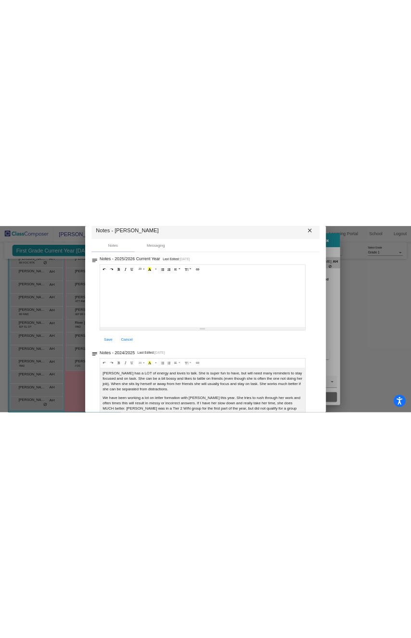
scroll to position [0, 0]
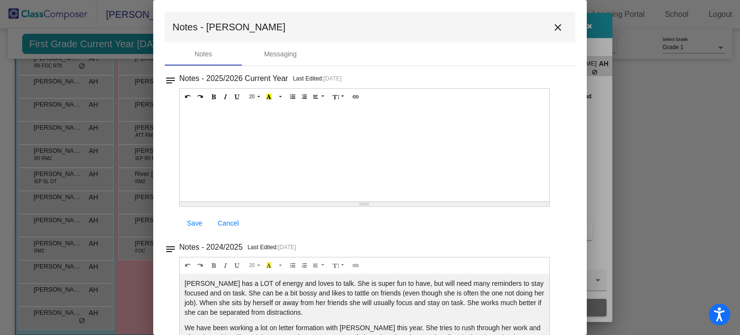
click at [550, 34] on button "close" at bounding box center [557, 26] width 19 height 19
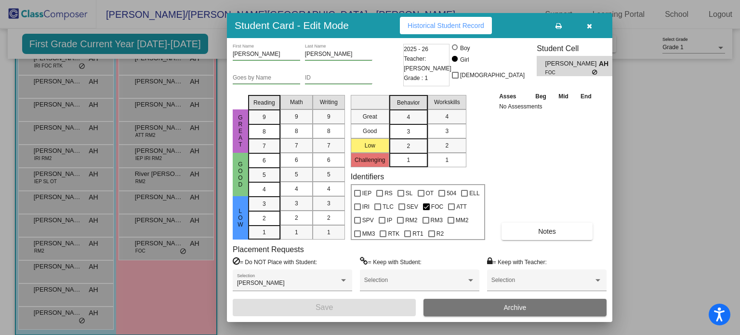
click at [443, 25] on span "Historical Student Record" at bounding box center [445, 26] width 77 height 8
click at [589, 31] on button "button" at bounding box center [589, 25] width 31 height 17
